Goal: Use online tool/utility: Use online tool/utility

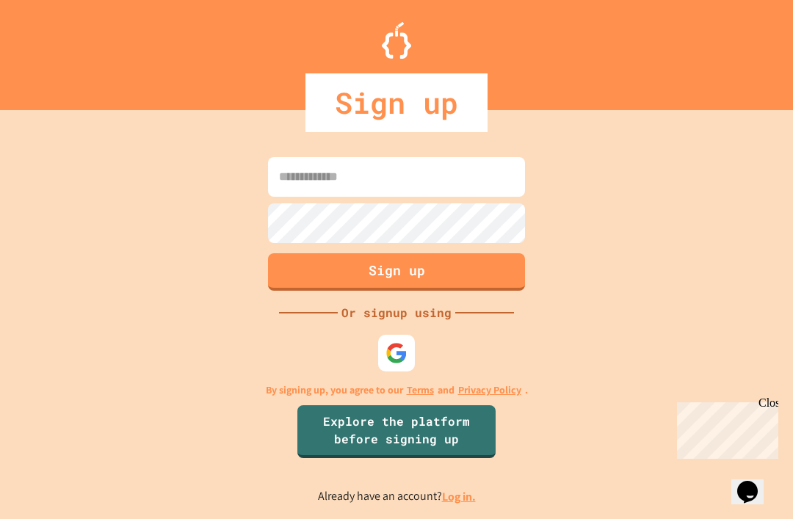
click at [390, 197] on input at bounding box center [396, 177] width 257 height 40
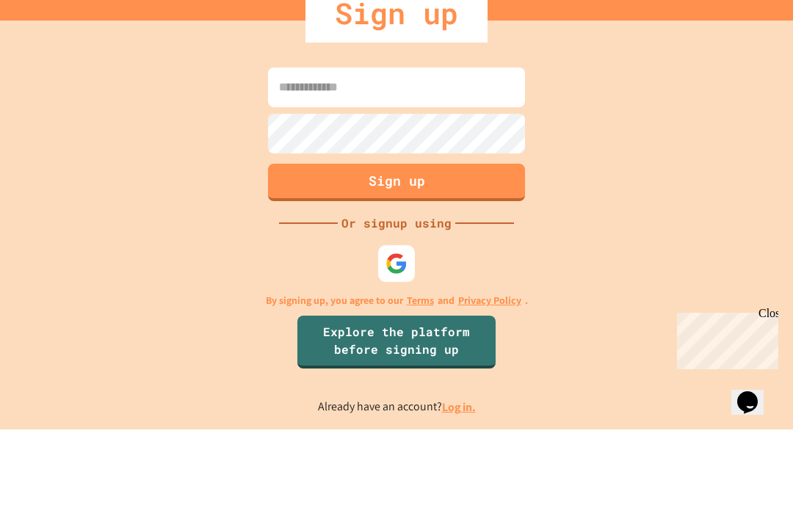
scroll to position [47, 0]
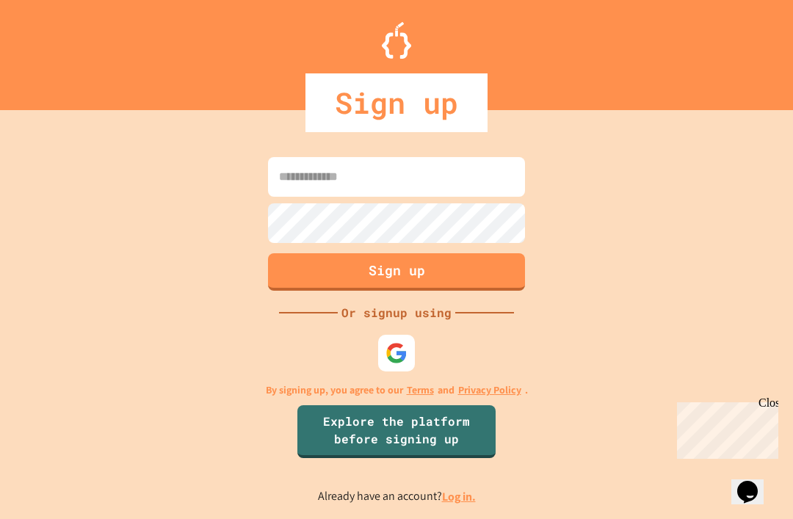
click at [407, 335] on div at bounding box center [396, 353] width 37 height 37
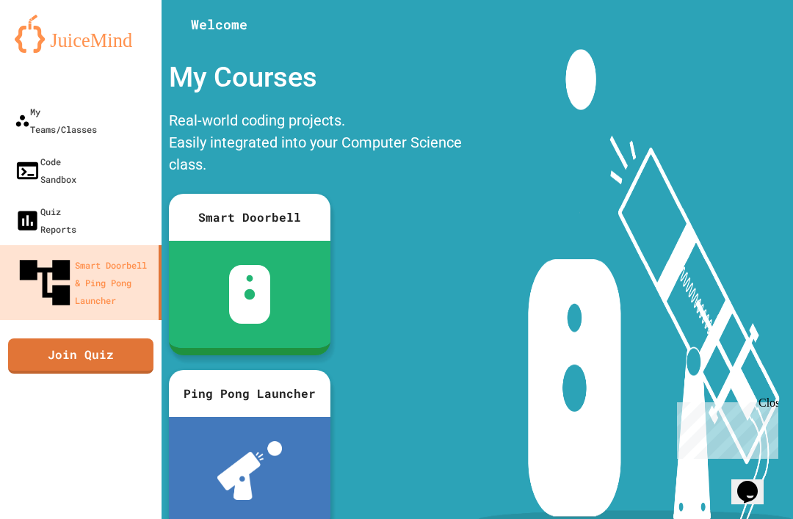
click at [108, 145] on link "Code Sandbox" at bounding box center [80, 170] width 161 height 50
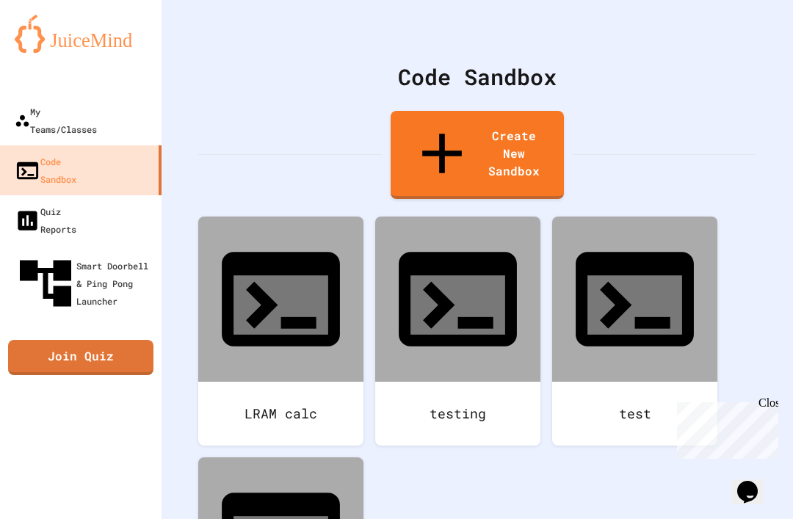
click at [300, 382] on div "LRAM calc" at bounding box center [280, 414] width 165 height 64
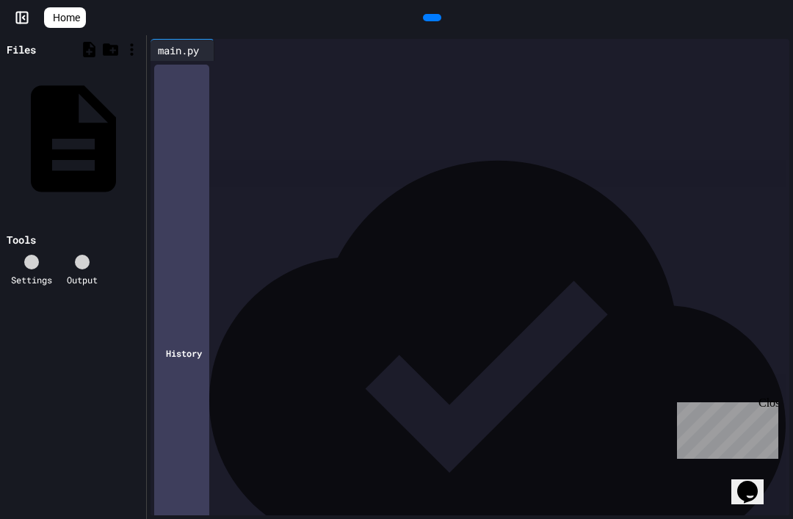
scroll to position [46, 0]
click at [430, 18] on icon at bounding box center [430, 18] width 0 height 0
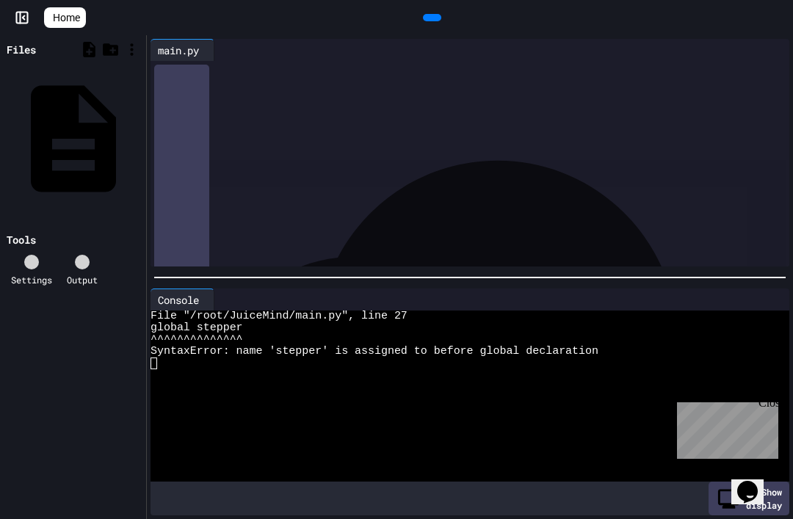
scroll to position [263, 0]
click at [297, 175] on div "****** *******" at bounding box center [482, 181] width 613 height 15
click at [441, 17] on div at bounding box center [432, 17] width 18 height 7
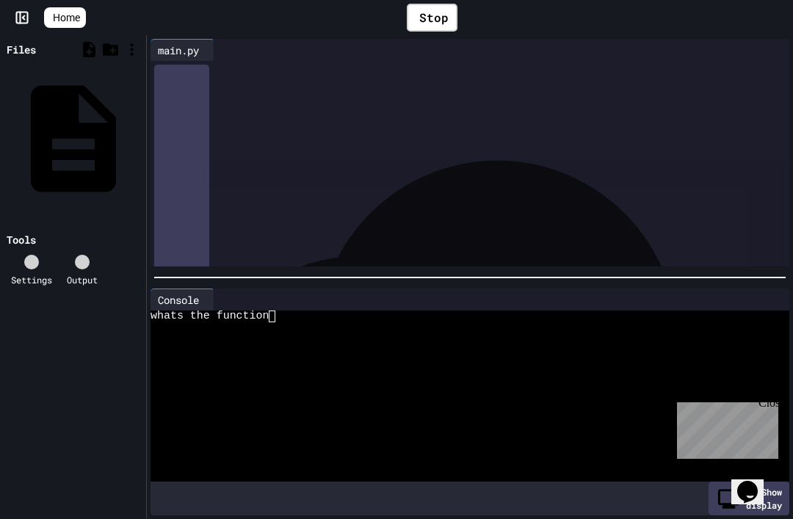
click at [286, 299] on div at bounding box center [500, 299] width 548 height 0
click at [271, 321] on textarea "Terminal input" at bounding box center [272, 316] width 7 height 12
click at [763, 407] on div "Close" at bounding box center [767, 405] width 18 height 18
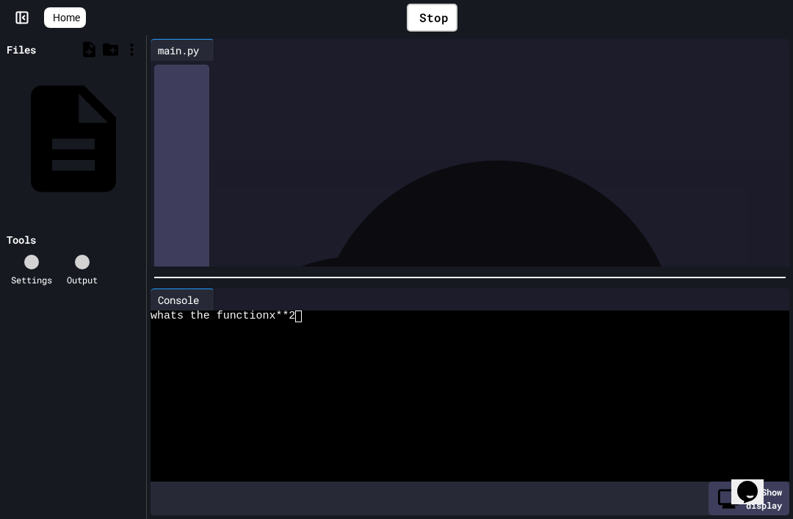
click at [291, 326] on div at bounding box center [464, 328] width 628 height 12
click at [252, 325] on div "Left x value?" at bounding box center [464, 328] width 628 height 12
click at [247, 335] on textarea "Terminal input" at bounding box center [246, 340] width 7 height 12
click at [280, 346] on textarea "Terminal input" at bounding box center [279, 352] width 7 height 12
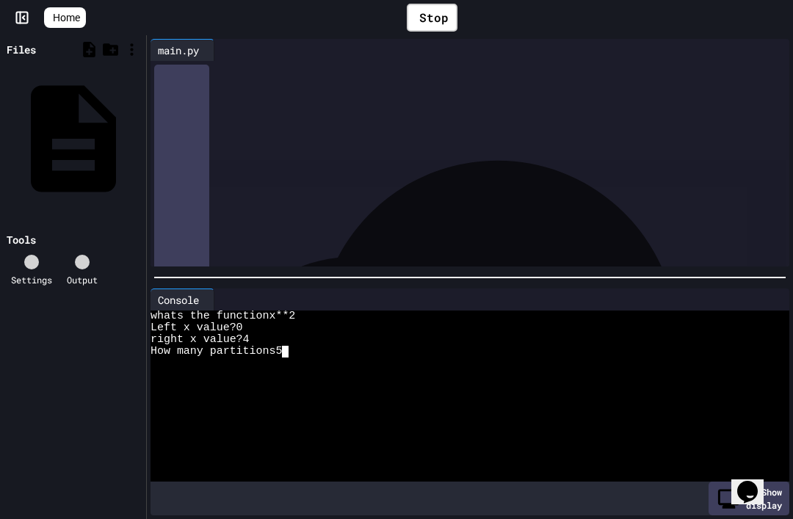
click at [291, 348] on div "How many partitions5" at bounding box center [464, 352] width 628 height 12
click at [273, 371] on textarea "Terminal input" at bounding box center [272, 375] width 7 height 12
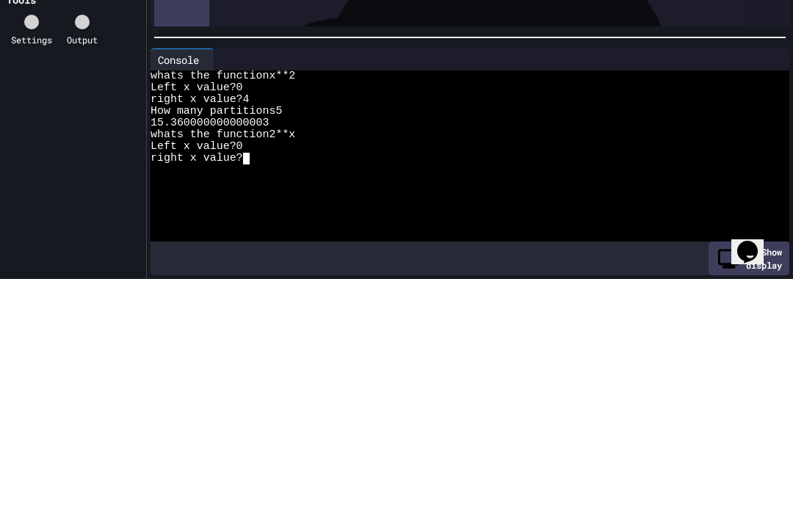
scroll to position [47, 0]
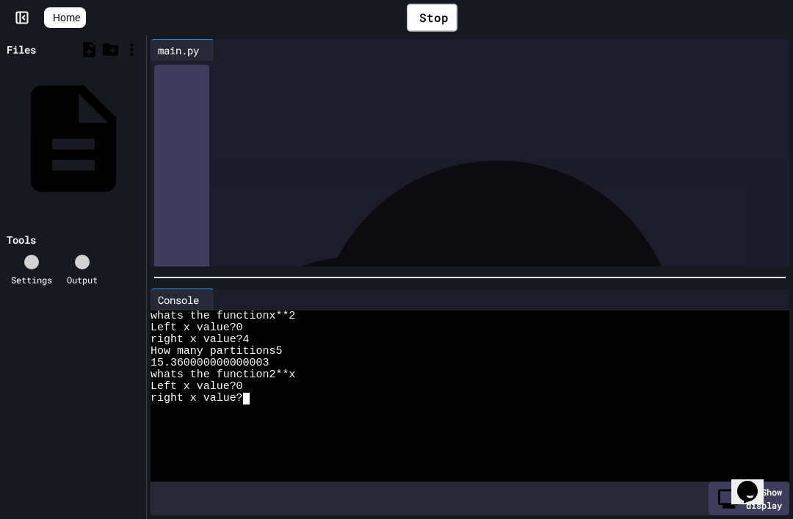
click at [261, 401] on div "right x value?" at bounding box center [464, 399] width 628 height 12
click at [281, 432] on div "whats the function" at bounding box center [464, 434] width 628 height 12
click at [274, 438] on textarea "Terminal input" at bounding box center [272, 434] width 7 height 12
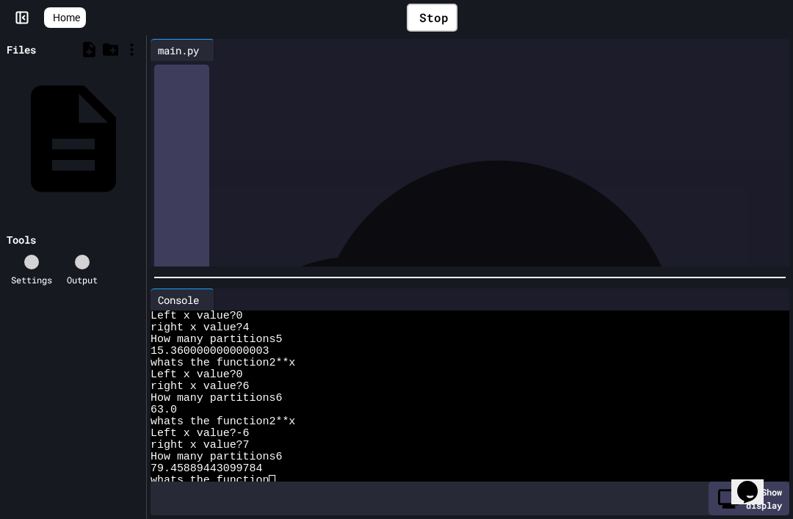
scroll to position [12, 0]
click at [274, 478] on textarea "Terminal input" at bounding box center [272, 481] width 7 height 12
click at [270, 477] on textarea "Terminal input" at bounding box center [272, 481] width 7 height 12
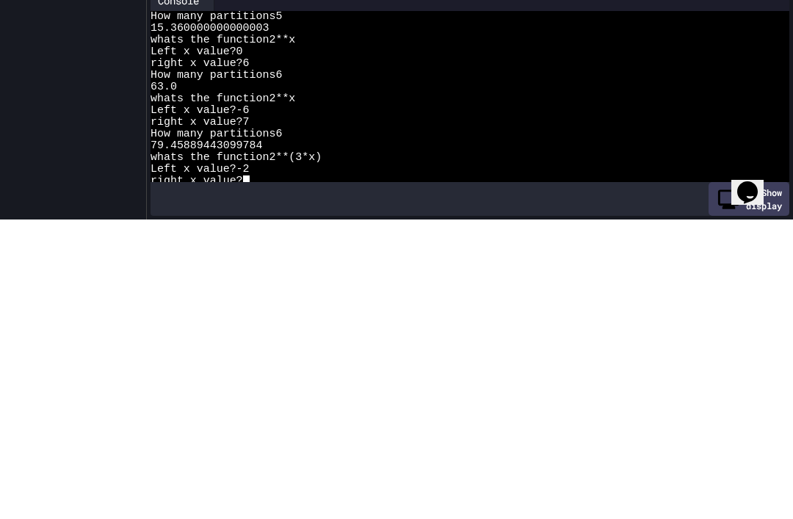
scroll to position [35, 0]
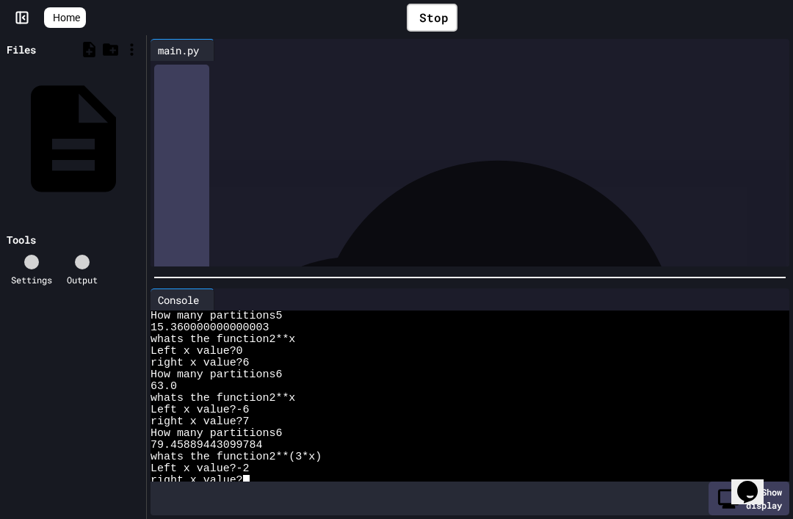
click at [244, 484] on textarea "Terminal input" at bounding box center [246, 481] width 7 height 12
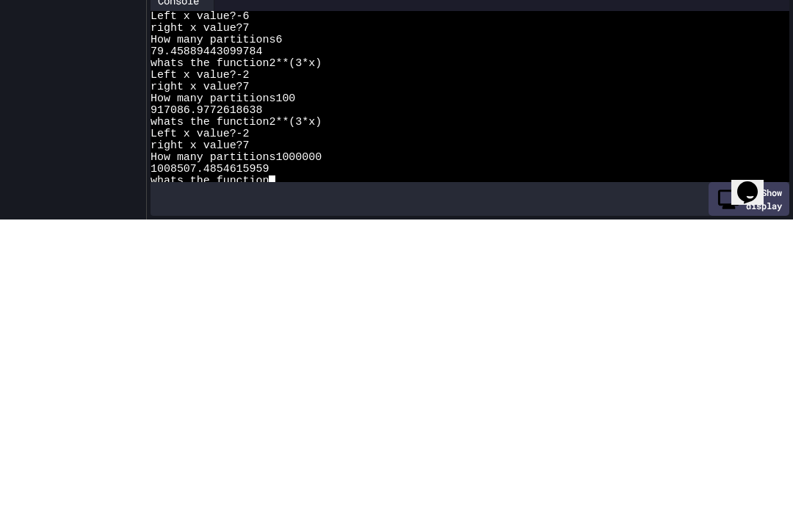
scroll to position [129, 0]
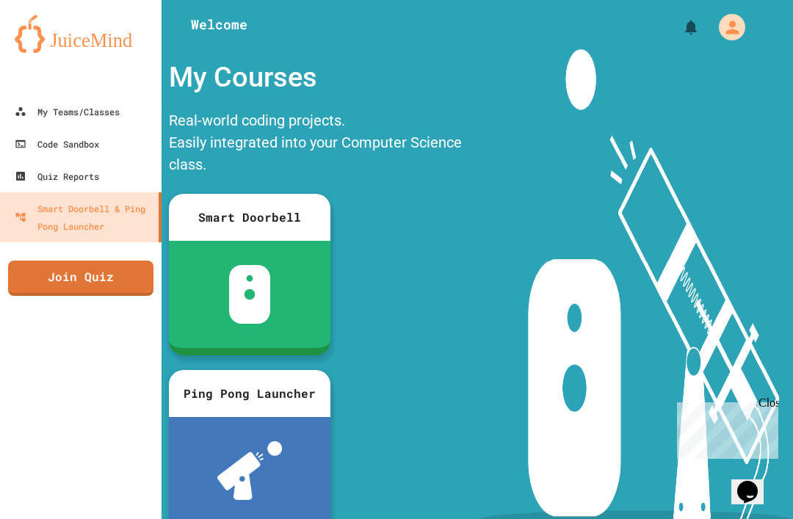
click at [123, 151] on link "Code Sandbox" at bounding box center [80, 144] width 161 height 32
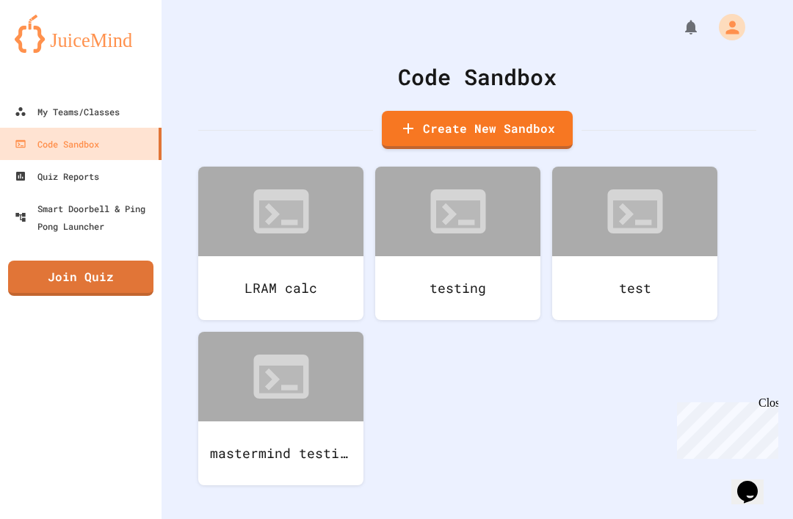
click at [330, 244] on div at bounding box center [280, 212] width 165 height 90
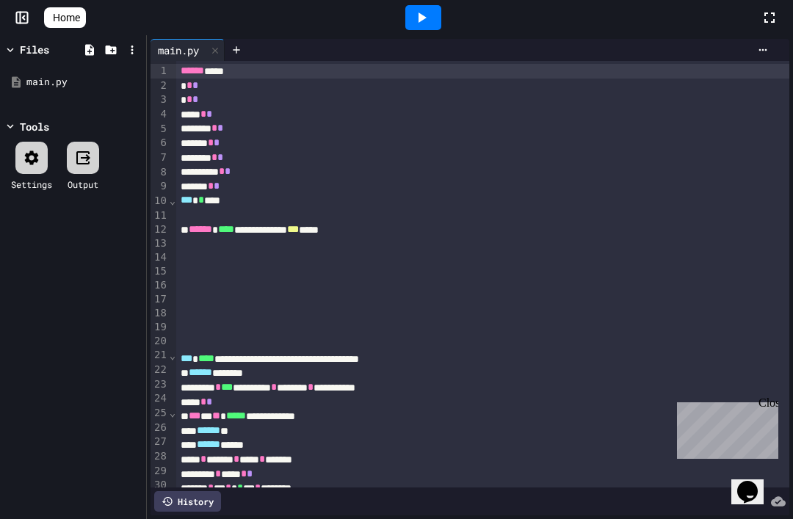
click at [432, 28] on div at bounding box center [423, 17] width 36 height 25
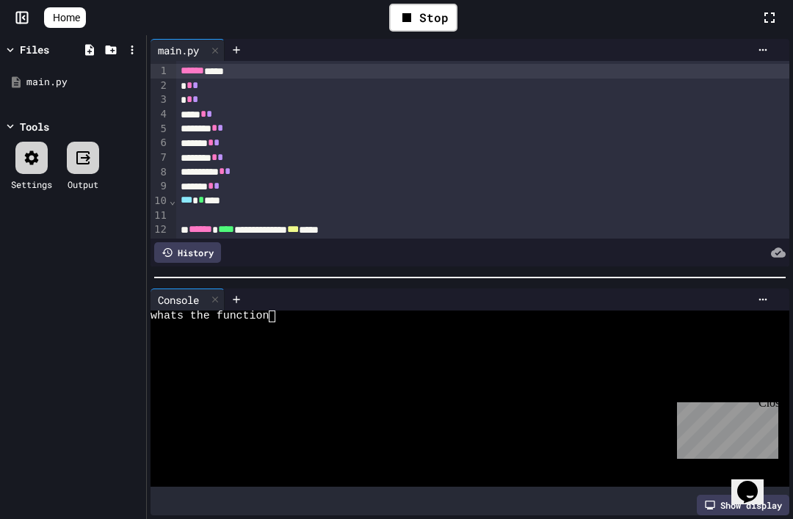
click at [274, 315] on textarea "Terminal input" at bounding box center [272, 316] width 7 height 12
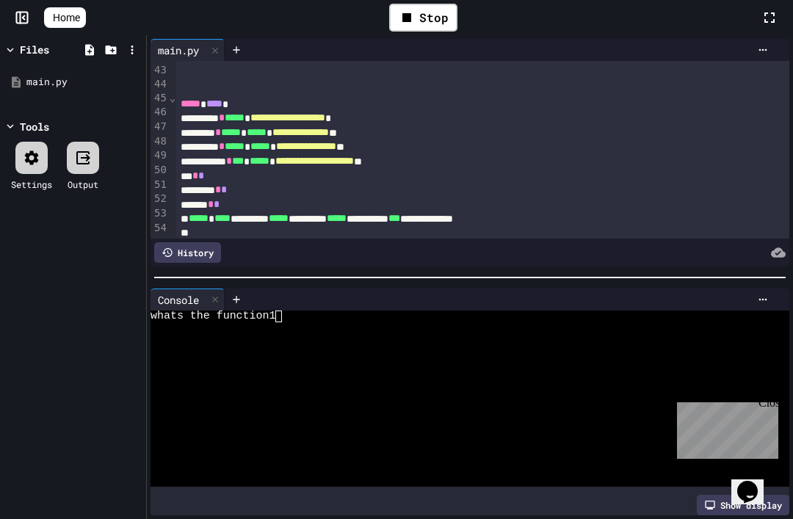
scroll to position [597, 0]
click at [330, 305] on div at bounding box center [500, 299] width 550 height 22
click at [277, 310] on textarea "Terminal input" at bounding box center [279, 316] width 7 height 12
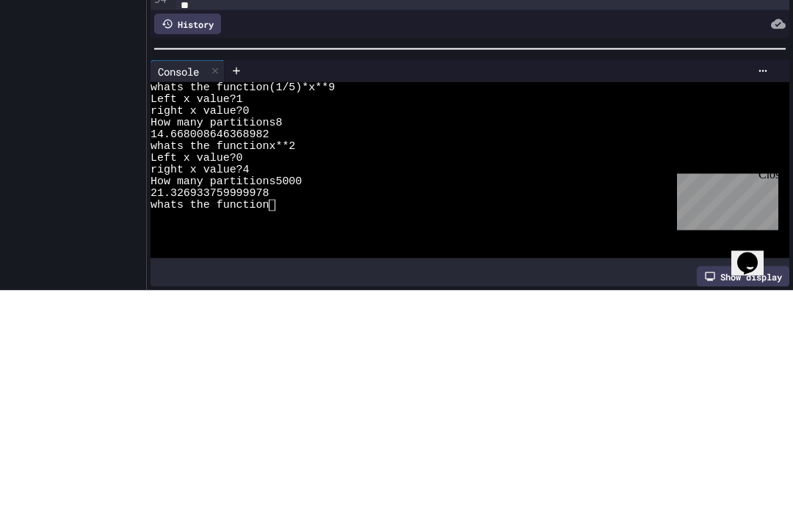
scroll to position [47, 0]
